Goal: Obtain resource: Download file/media

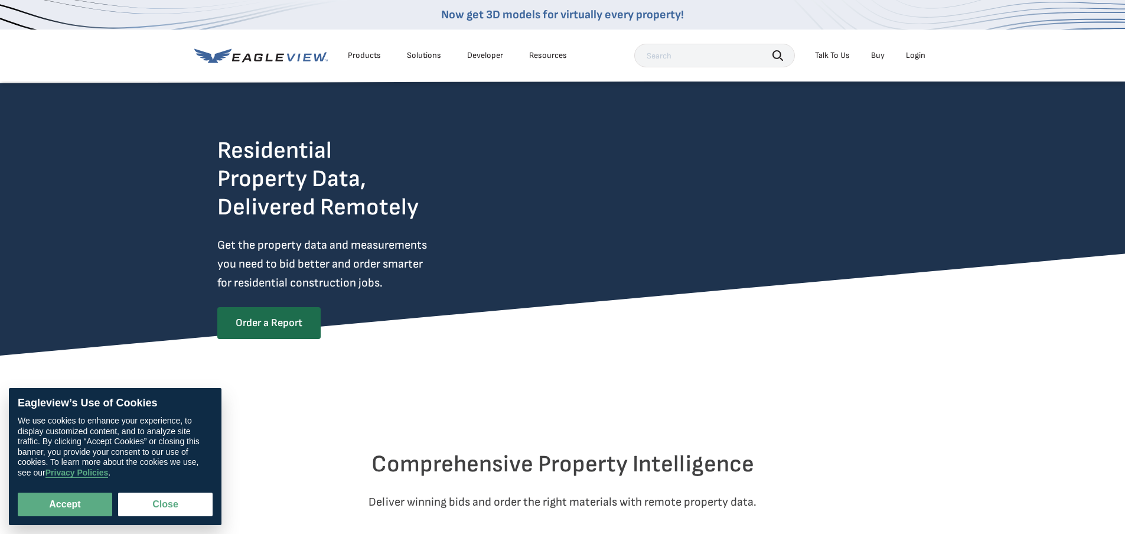
click at [911, 58] on div "Login" at bounding box center [915, 55] width 19 height 11
click at [918, 57] on div "Login" at bounding box center [915, 55] width 19 height 11
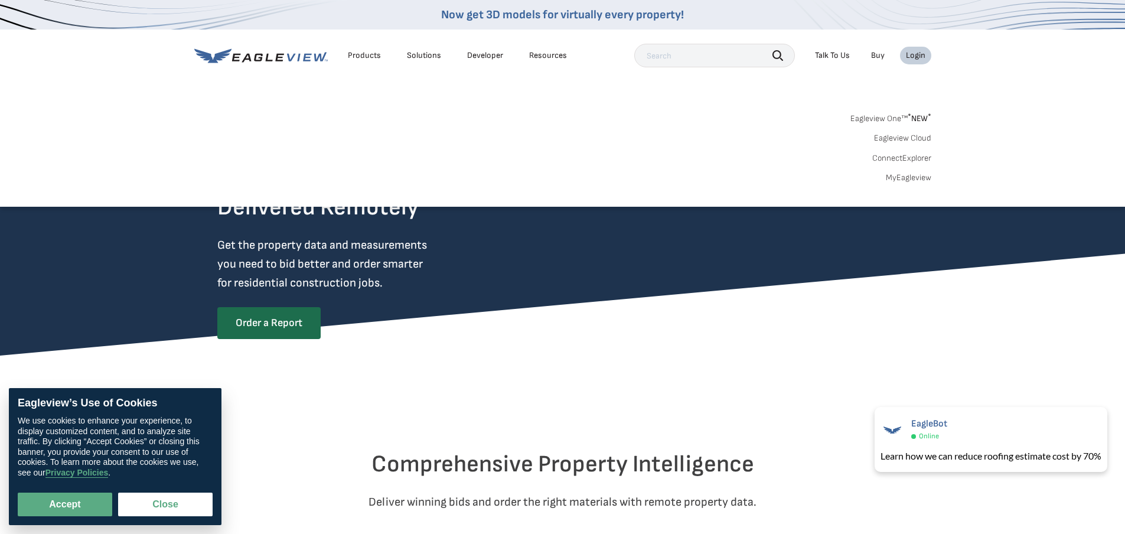
click at [924, 179] on link "MyEagleview" at bounding box center [908, 177] width 45 height 11
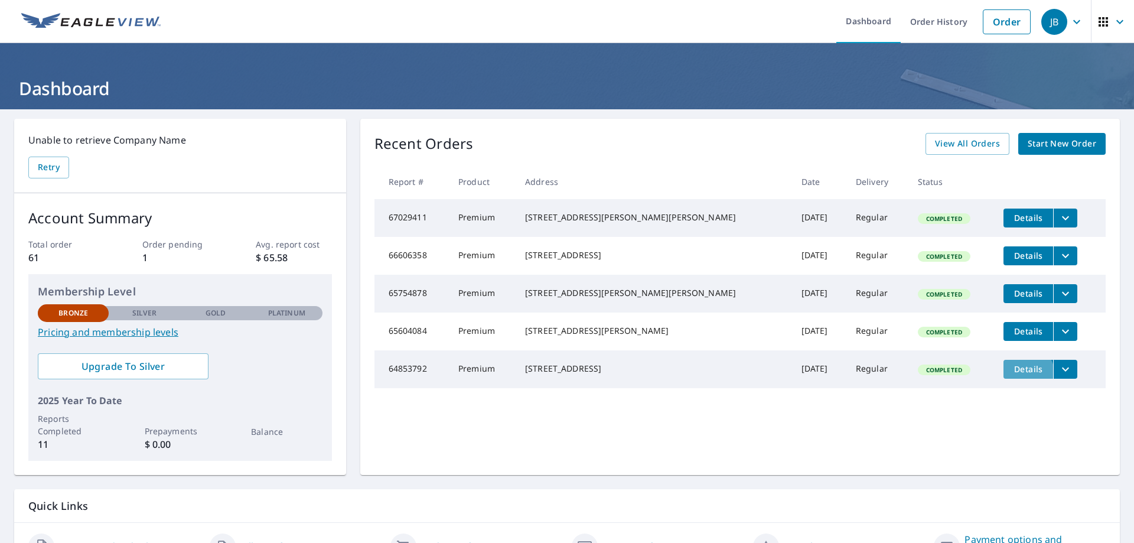
click at [1012, 374] on span "Details" at bounding box center [1027, 368] width 35 height 11
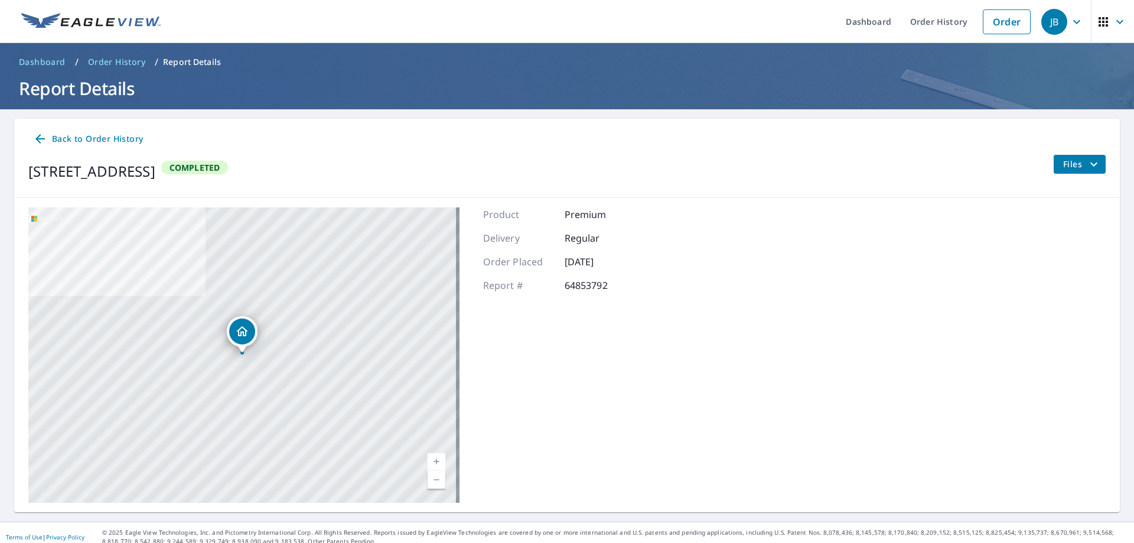
click at [1090, 166] on icon "filesDropdownBtn-64853792" at bounding box center [1093, 164] width 7 height 4
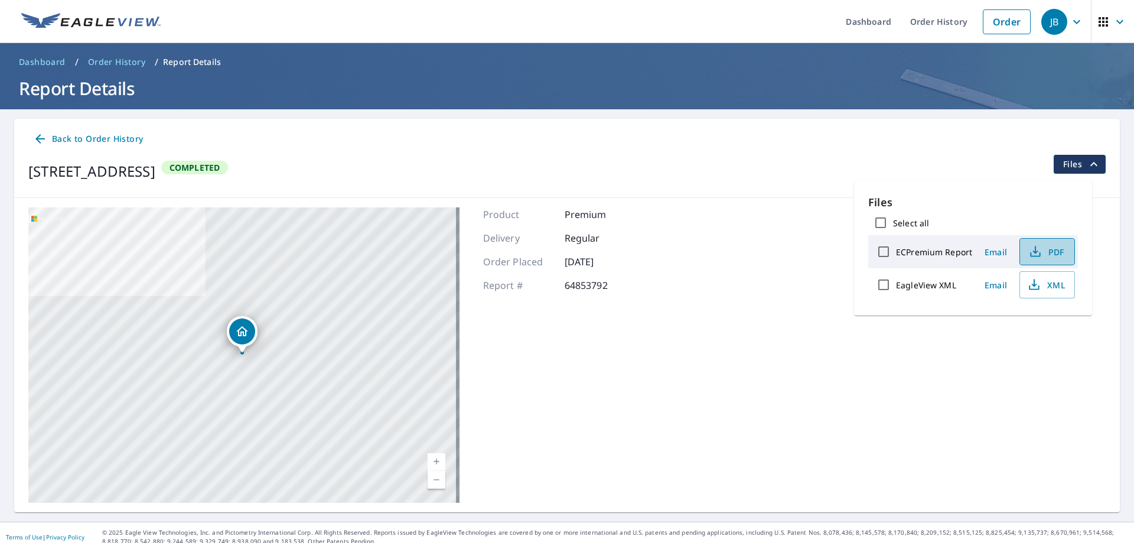
click at [1065, 255] on span "PDF" at bounding box center [1046, 251] width 38 height 14
